Goal: Connect with others: Connect with others

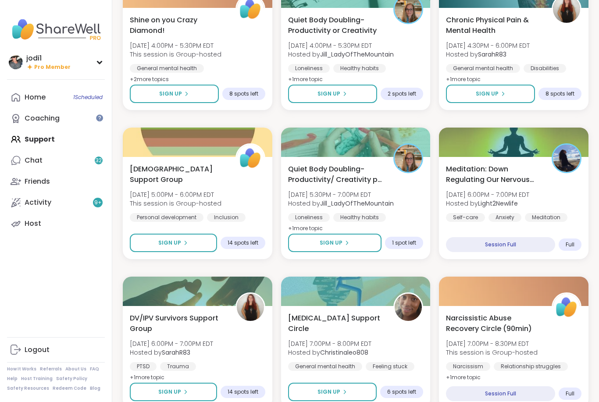
click at [563, 185] on div "Meditation: Down Regulating Our Nervous System [DATE] 6:00PM - 7:00PM EDT Hoste…" at bounding box center [514, 193] width 136 height 58
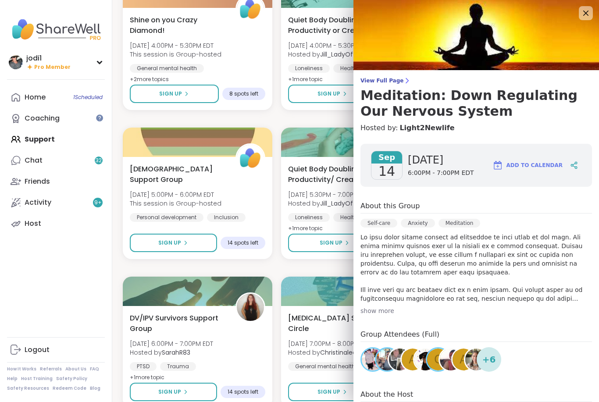
click at [404, 84] on icon at bounding box center [407, 80] width 7 height 7
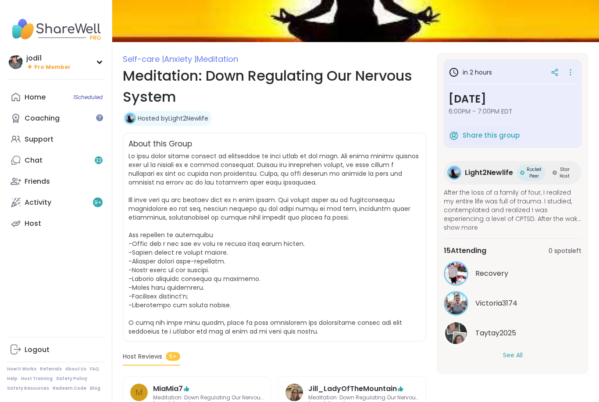
scroll to position [97, 0]
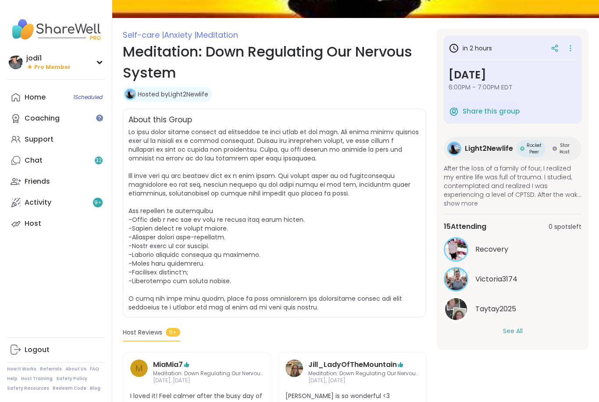
click at [521, 330] on button "See All" at bounding box center [513, 331] width 20 height 9
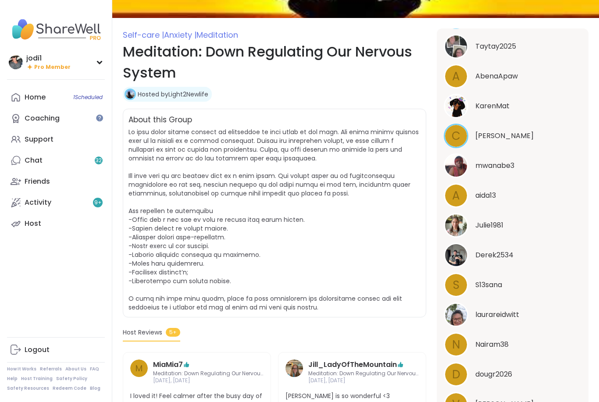
scroll to position [262, 0]
click at [502, 374] on span "dougr2026" at bounding box center [493, 375] width 37 height 11
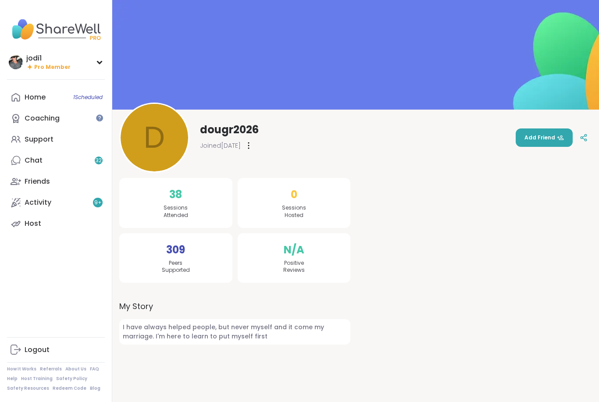
click at [27, 139] on div "Support" at bounding box center [39, 140] width 29 height 10
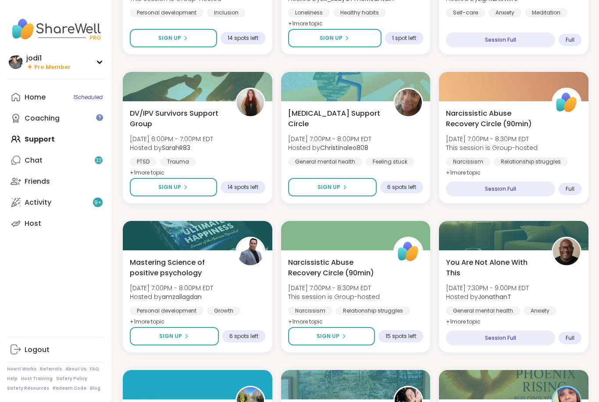
scroll to position [673, 0]
